Goal: Task Accomplishment & Management: Manage account settings

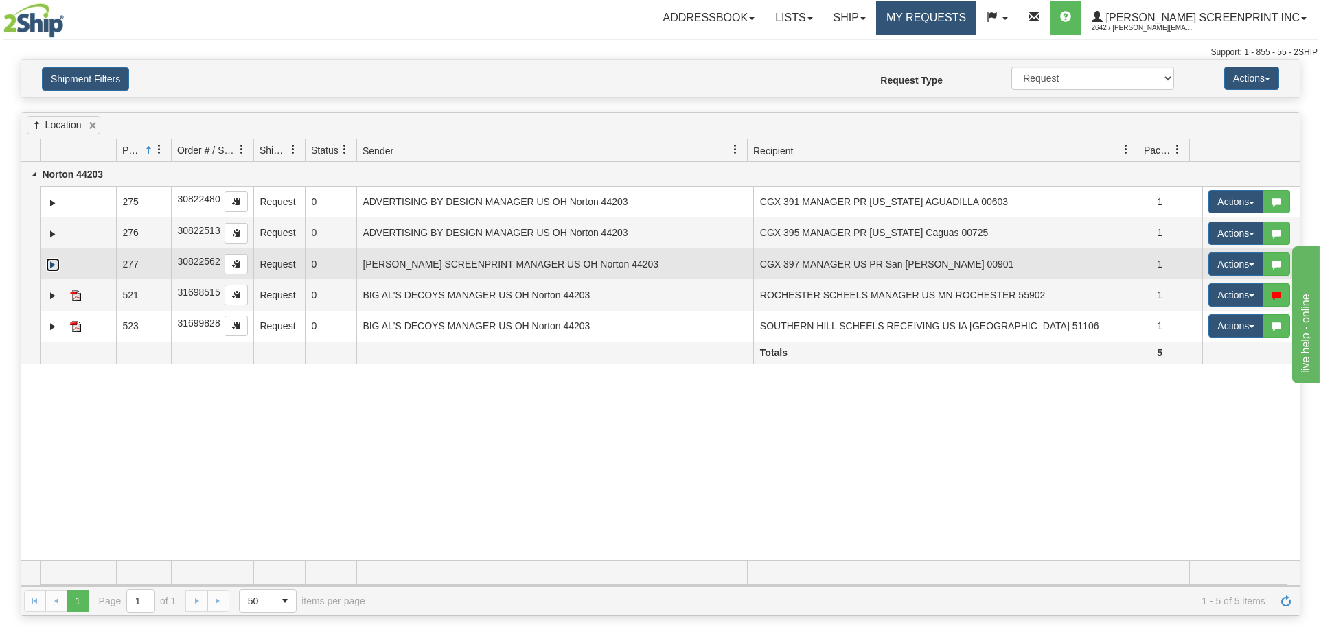
click at [49, 263] on link "Expand" at bounding box center [53, 265] width 14 height 14
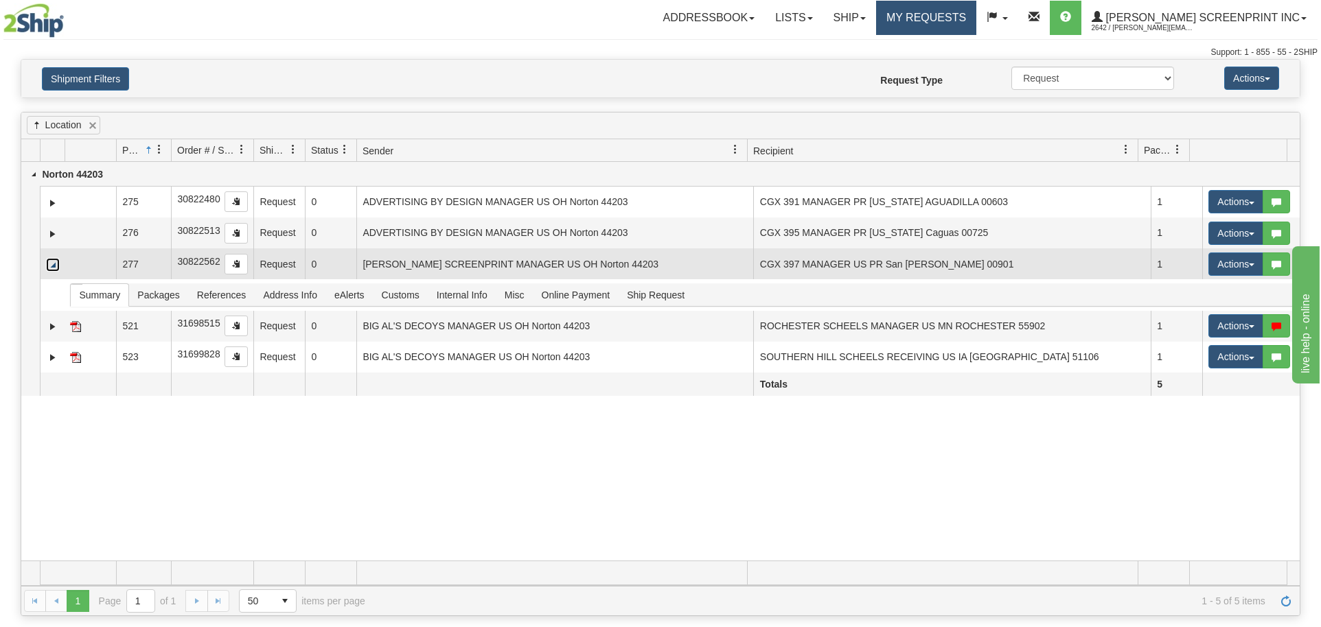
click at [49, 263] on link "Collapse" at bounding box center [53, 265] width 14 height 14
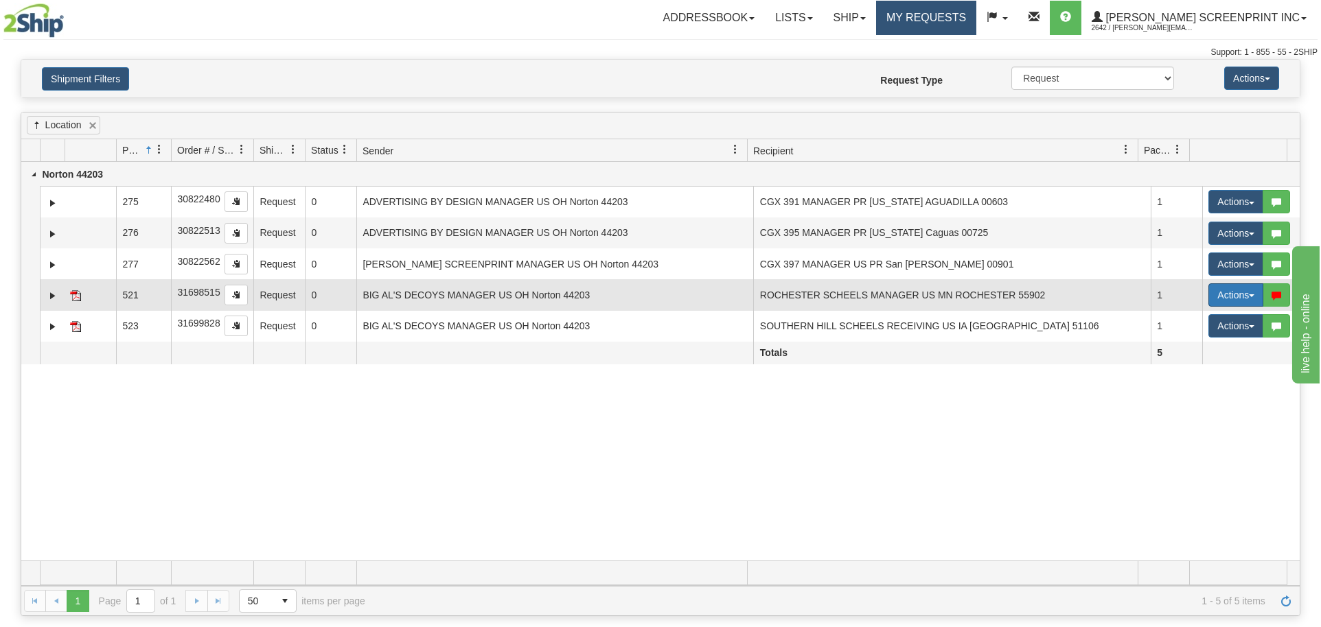
click at [1227, 296] on button "Actions" at bounding box center [1235, 294] width 55 height 23
click at [1271, 291] on span "button" at bounding box center [1276, 296] width 10 height 10
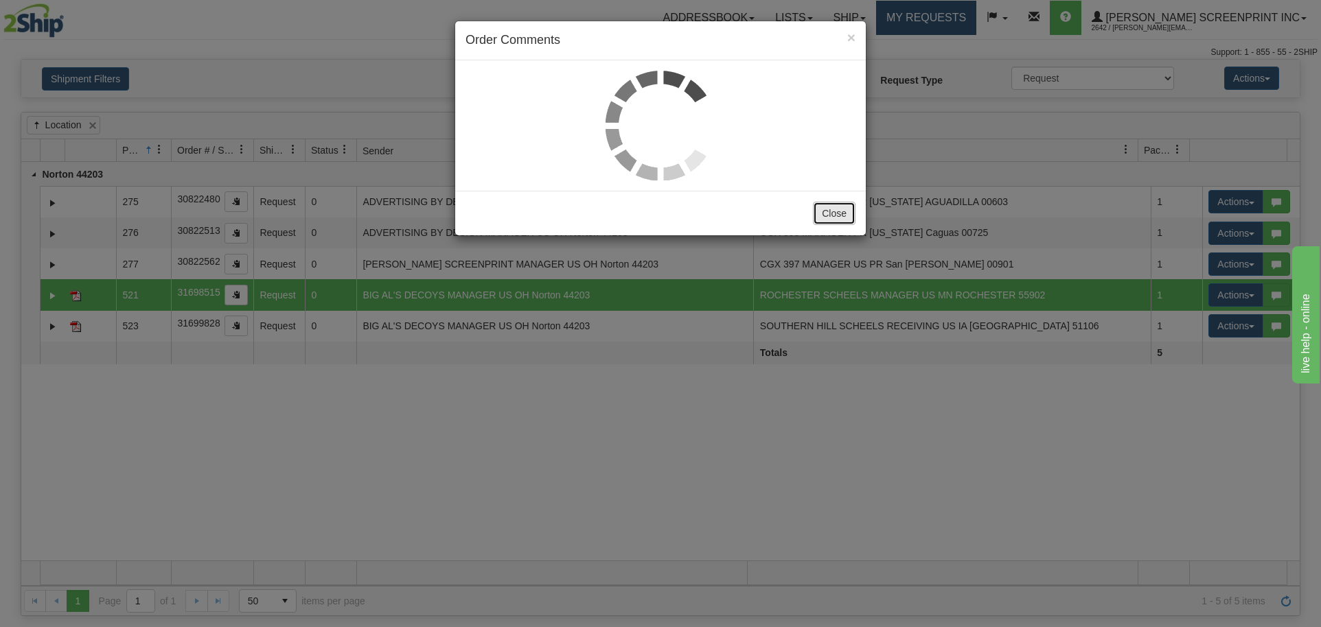
click at [848, 216] on button "Close" at bounding box center [834, 213] width 43 height 23
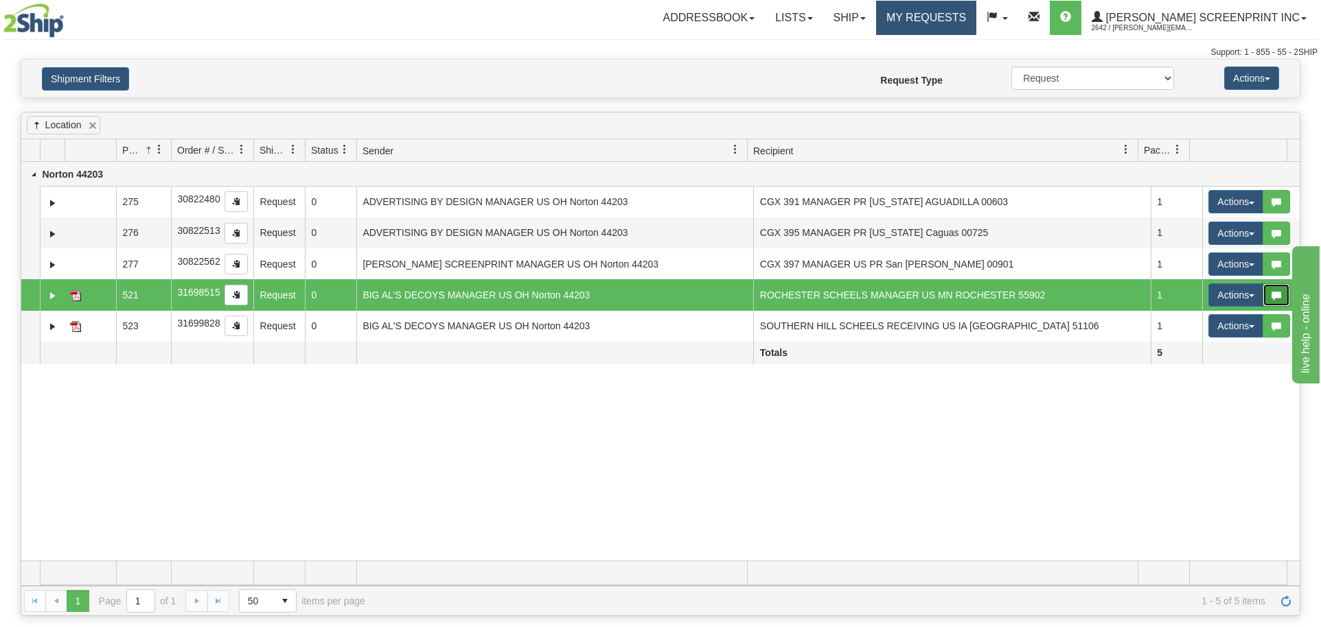
click at [1271, 296] on span "button" at bounding box center [1276, 296] width 10 height 10
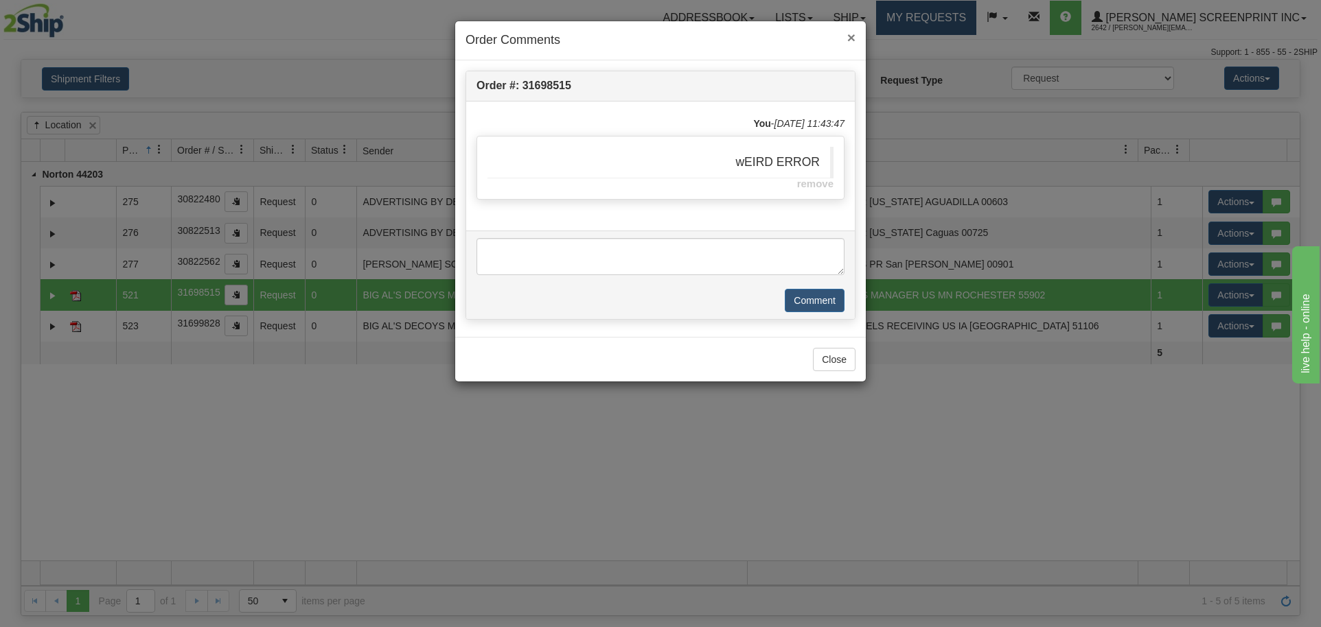
click at [848, 36] on span "×" at bounding box center [851, 38] width 8 height 16
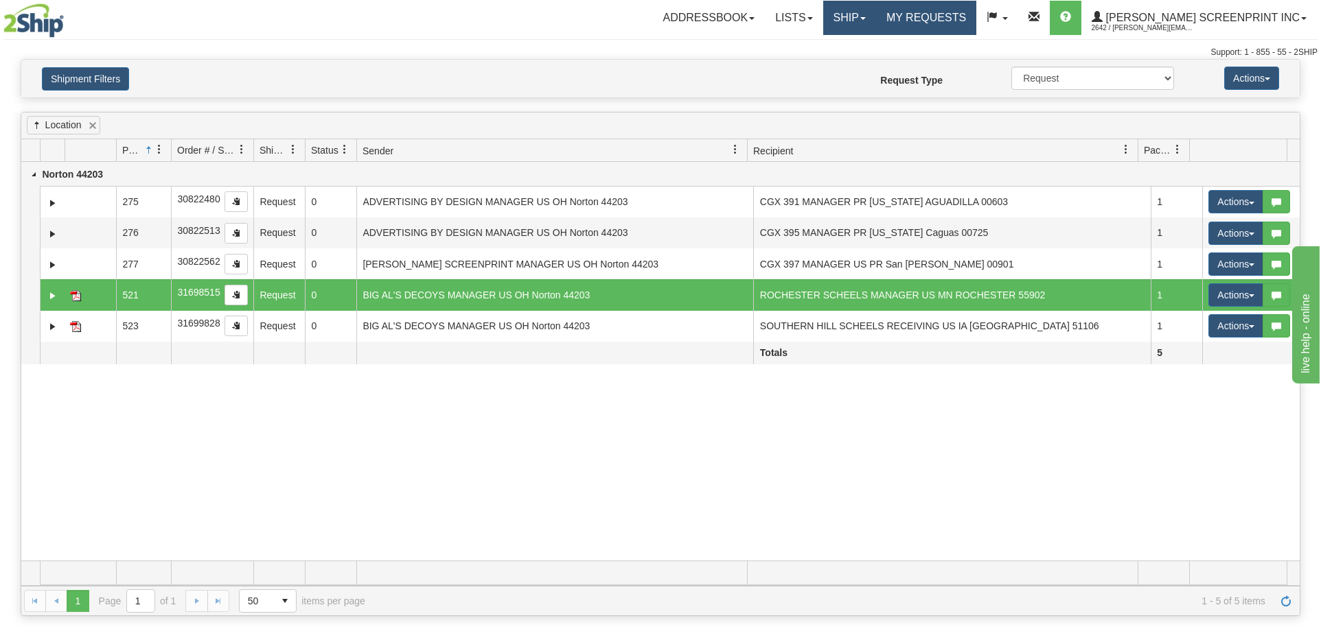
click at [876, 21] on link "Ship" at bounding box center [849, 18] width 53 height 34
click at [838, 48] on span "Ship Request" at bounding box center [809, 48] width 58 height 11
